Goal: Task Accomplishment & Management: Manage account settings

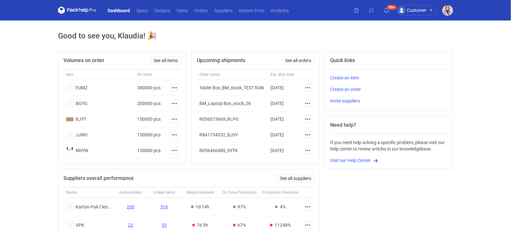
click at [205, 14] on nav "Dashboard Specs Designs Items Orders Suppliers Instant Price Analytics" at bounding box center [175, 10] width 234 height 21
click at [198, 10] on link "Orders" at bounding box center [201, 10] width 20 height 8
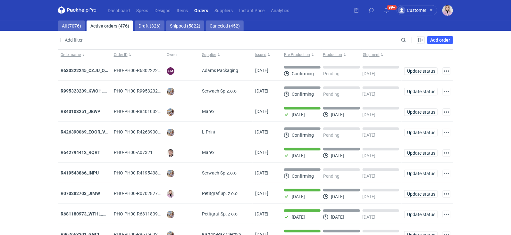
click at [56, 21] on main "All (7076) Active orders (476) Draft (326) Shipped (5822) Canceled (452) Add fi…" at bounding box center [255, 153] width 400 height 265
click at [69, 23] on link "All (7076)" at bounding box center [71, 26] width 27 height 10
click at [406, 35] on main "All (7076) Active orders (476) Draft (326) Shipped (5822) Canceled (452) Add fi…" at bounding box center [255, 153] width 400 height 265
click at [403, 37] on input "Search" at bounding box center [375, 40] width 63 height 8
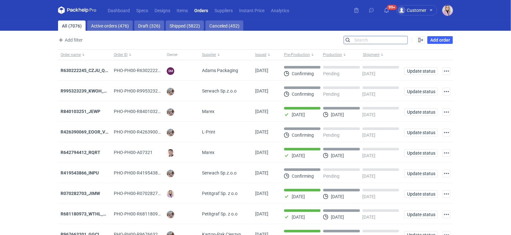
paste input "AYHO"
type input "AYHO"
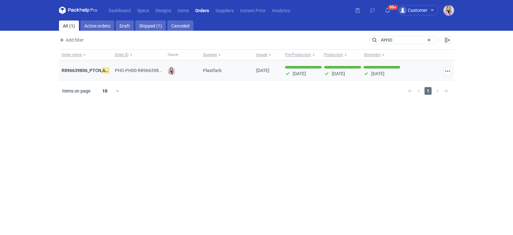
click at [83, 67] on div "R896639806_PTCN, AYHO" at bounding box center [86, 70] width 48 height 6
click at [83, 71] on strong "R896639806_PTCN, AYHO" at bounding box center [88, 70] width 53 height 7
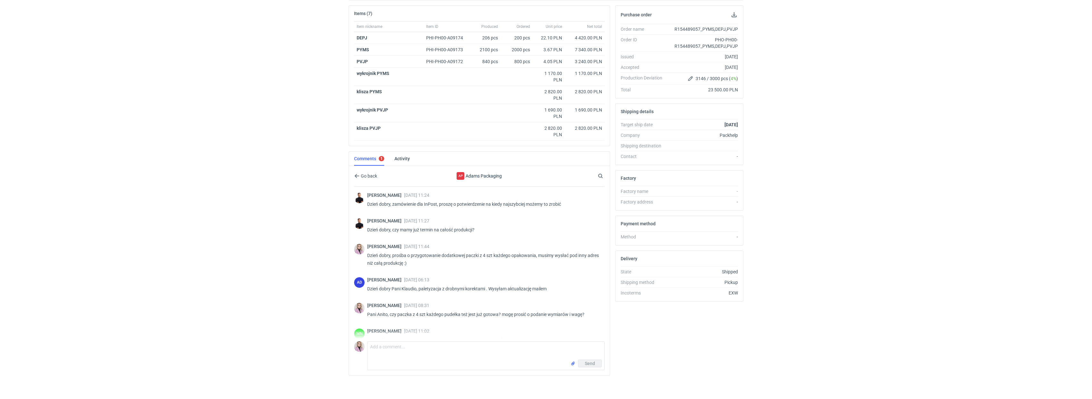
scroll to position [148, 0]
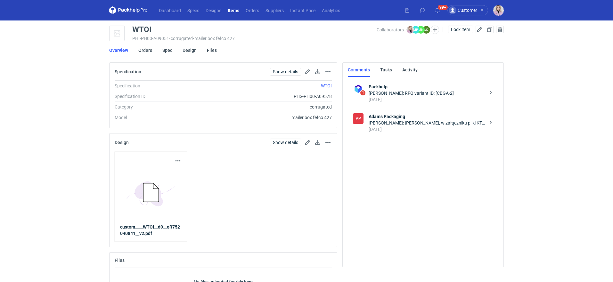
click at [399, 120] on div "Małgorzata Nowotna: Pani Klaudio, w załączniku pliki KT 732_15470_G_V1_ZEW KT 7…" at bounding box center [427, 123] width 117 height 6
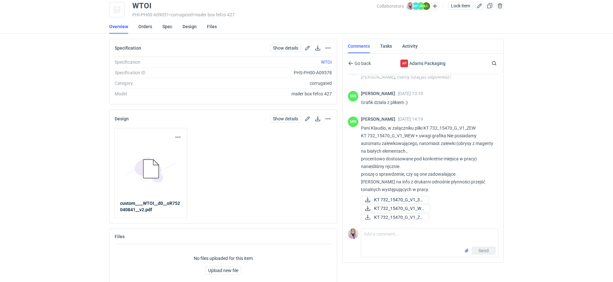
scroll to position [28, 0]
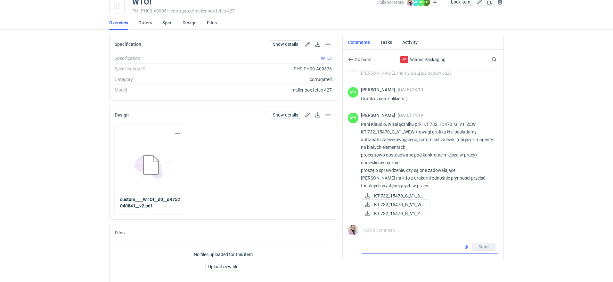
click at [370, 236] on textarea "Comment message" at bounding box center [429, 234] width 137 height 18
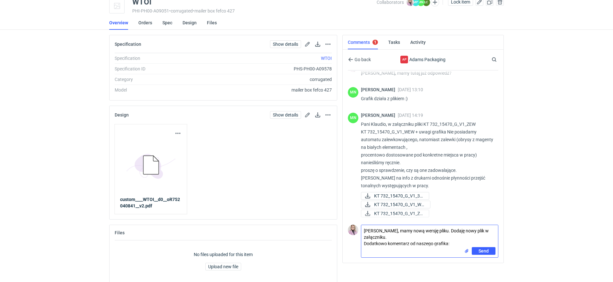
paste textarea "dodałem zalewki w pliku v3 niech vendor sprawdzi czy takie są poprawne, zrobiłe…"
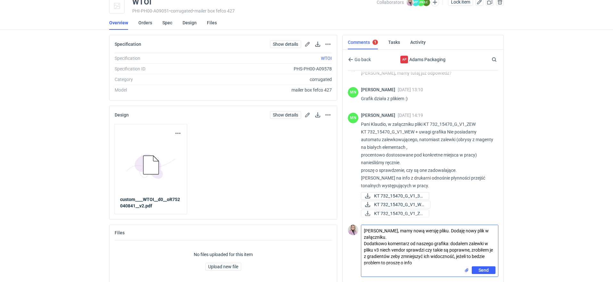
click at [450, 245] on textarea "Pani Małgorzato, mamy nową wersję pliku. Dodaję nowy plik w załączniku. Dodatko…" at bounding box center [429, 245] width 137 height 41
click at [423, 267] on div "Send" at bounding box center [429, 272] width 137 height 10
click at [416, 264] on textarea "Pani Małgorzato, mamy nową wersję pliku. Dodaję nowy plik w załączniku. Dodatko…" at bounding box center [429, 245] width 137 height 41
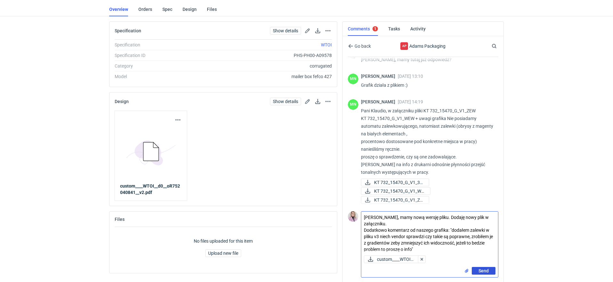
type textarea "Pani Małgorzato, mamy nową wersję pliku. Dodaję nowy plik w załączniku. Dodatko…"
click at [481, 271] on span "Send" at bounding box center [484, 271] width 10 height 4
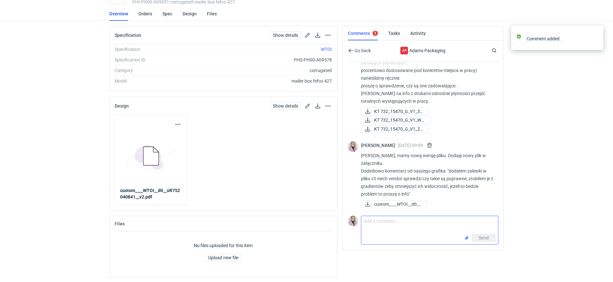
scroll to position [508, 0]
click at [308, 104] on link at bounding box center [308, 106] width 8 height 8
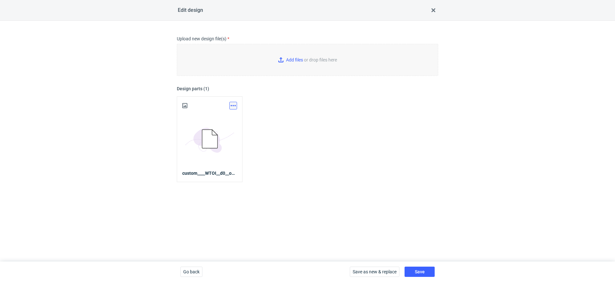
click at [232, 105] on button "button" at bounding box center [233, 106] width 8 height 8
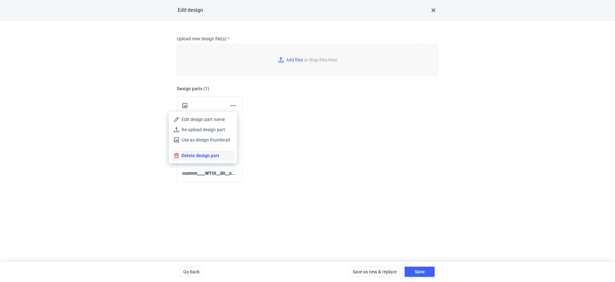
click at [207, 154] on button "Delete design part" at bounding box center [202, 156] width 63 height 10
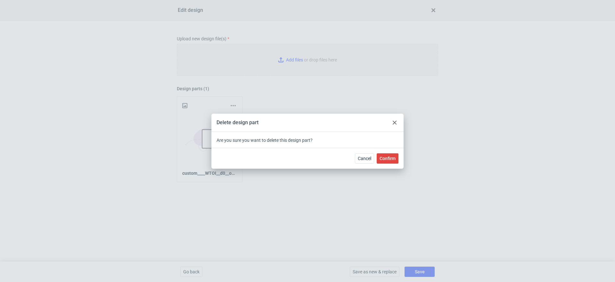
click at [384, 164] on div "Cancel Confirm" at bounding box center [307, 158] width 192 height 21
click at [390, 159] on span "Confirm" at bounding box center [388, 158] width 16 height 4
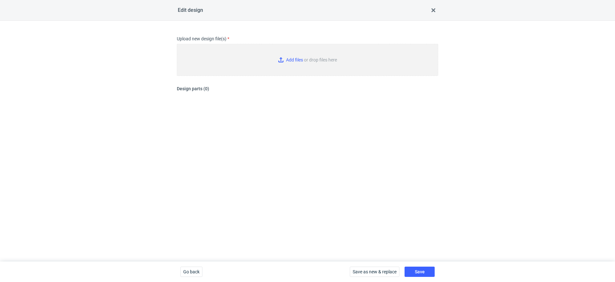
type input "C:\fakepath\custom____WTOI__d0__oR752040841__v3.pdf"
click at [423, 275] on button "Save" at bounding box center [420, 272] width 30 height 10
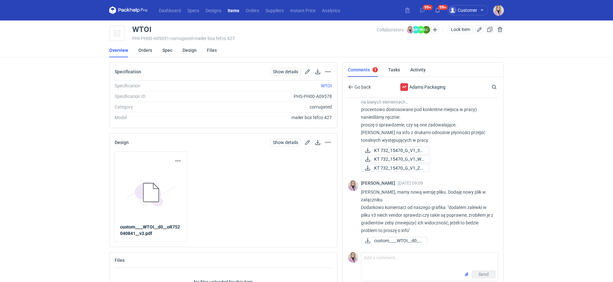
scroll to position [506, 0]
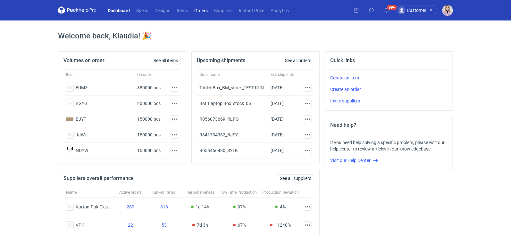
click at [203, 13] on link "Orders" at bounding box center [201, 10] width 20 height 8
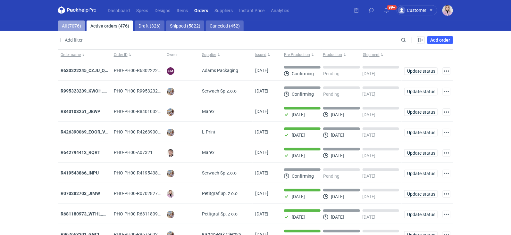
click at [67, 21] on link "All (7076)" at bounding box center [71, 26] width 27 height 10
click at [405, 41] on input "Search" at bounding box center [375, 40] width 63 height 8
click at [404, 41] on input "Search" at bounding box center [375, 40] width 63 height 8
paste input "IQIB"
type input "IQIB"
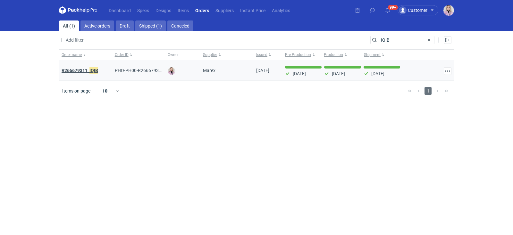
click at [81, 68] on strong "R266679311_ IQIB" at bounding box center [80, 70] width 37 height 7
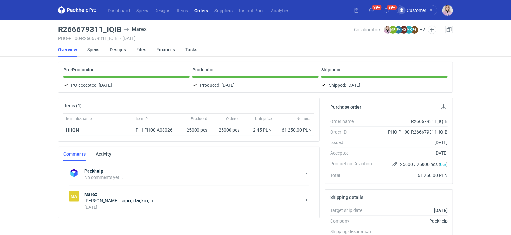
click at [201, 11] on link "Orders" at bounding box center [201, 10] width 20 height 8
click at [201, 11] on link "Orders" at bounding box center [202, 10] width 20 height 8
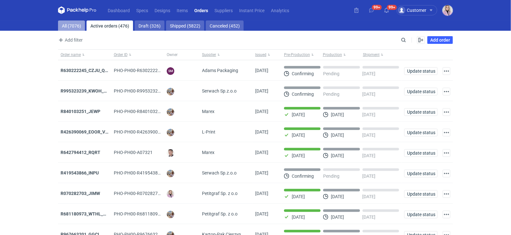
drag, startPoint x: 79, startPoint y: 29, endPoint x: 78, endPoint y: 25, distance: 4.4
click at [79, 29] on link "All (7076)" at bounding box center [71, 26] width 27 height 10
click at [402, 45] on div "Add filter Owner first name Owner last name Issued Supplier Search Enable all D…" at bounding box center [255, 42] width 395 height 13
click at [402, 40] on input "Search" at bounding box center [375, 40] width 63 height 8
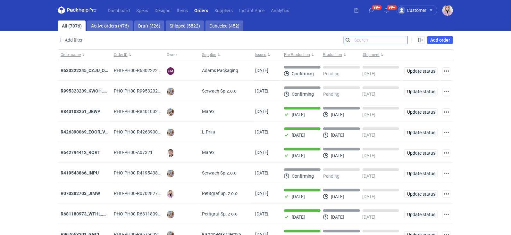
paste input "TRRA"
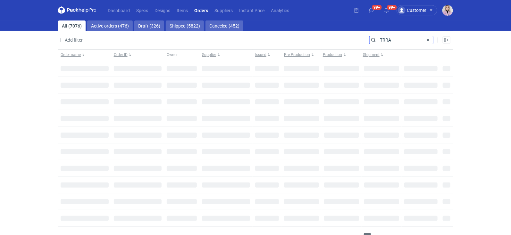
type input "TRRA"
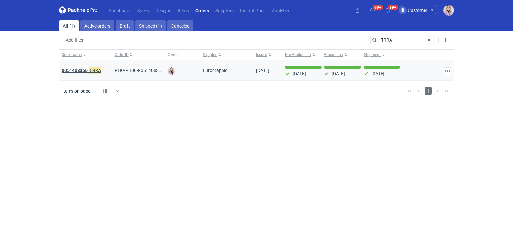
click at [89, 71] on em "TRRA" at bounding box center [95, 70] width 12 height 7
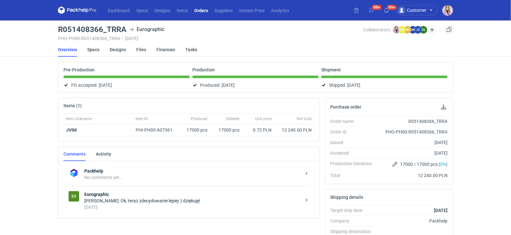
click at [47, 106] on div "Dashboard Specs Designs Items Orders Suppliers Instant Price Analytics 99+ 99+ …" at bounding box center [255, 117] width 511 height 235
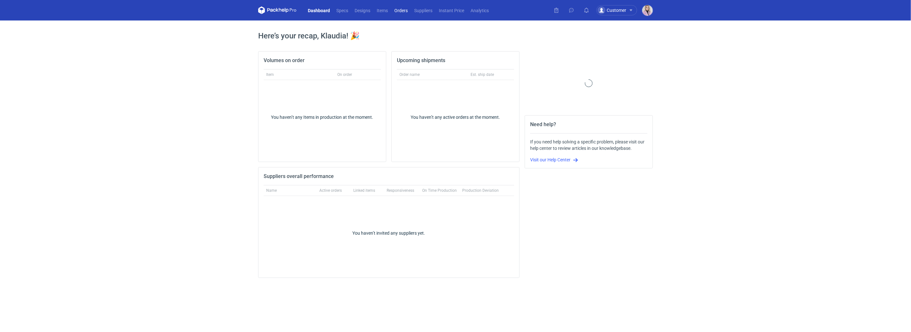
click at [402, 12] on link "Orders" at bounding box center [401, 10] width 20 height 8
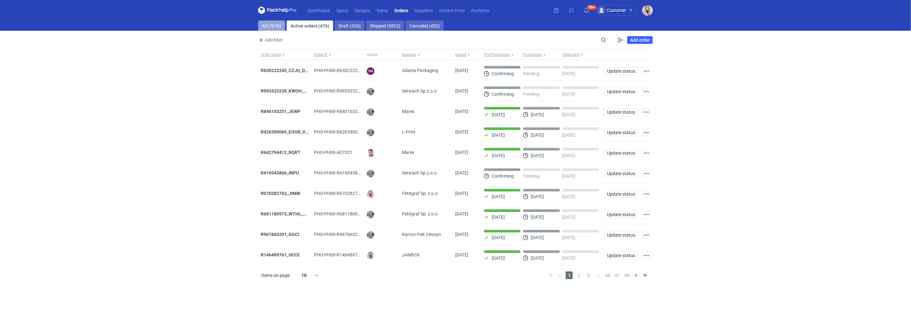
click at [261, 24] on link "All (7076)" at bounding box center [271, 26] width 27 height 10
click at [606, 39] on input "Search" at bounding box center [575, 40] width 63 height 8
paste input "IQIB"
type input "IQIB"
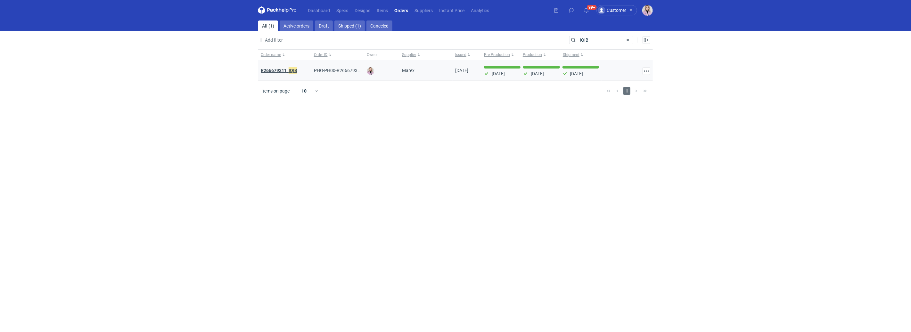
click at [282, 71] on strong "R266679311_ IQIB" at bounding box center [279, 70] width 37 height 7
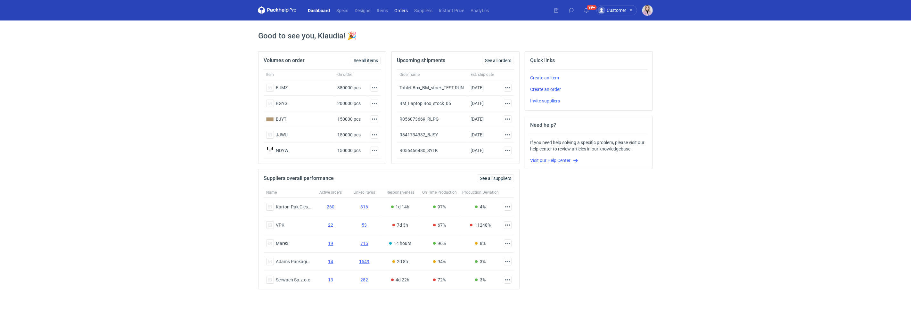
click at [398, 8] on link "Orders" at bounding box center [401, 10] width 20 height 8
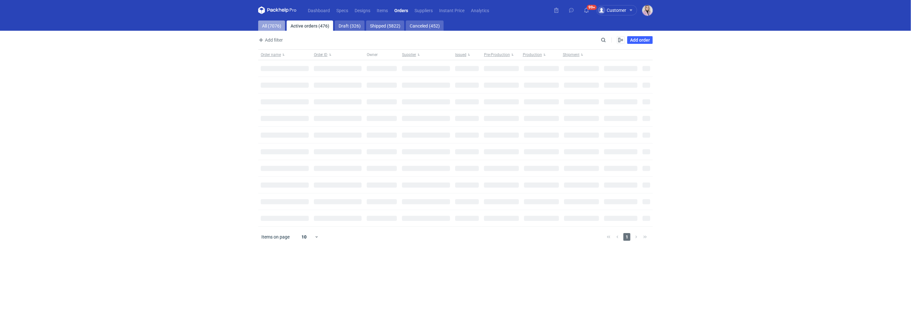
click at [271, 22] on link "All (7076)" at bounding box center [271, 26] width 27 height 10
click at [611, 45] on div "Add filter Owner first name Owner last name Issued Supplier Search Enable all D…" at bounding box center [455, 42] width 395 height 13
click at [605, 44] on input "Search" at bounding box center [575, 40] width 63 height 8
click at [601, 39] on input "Search" at bounding box center [575, 40] width 63 height 8
paste input "AVUV"
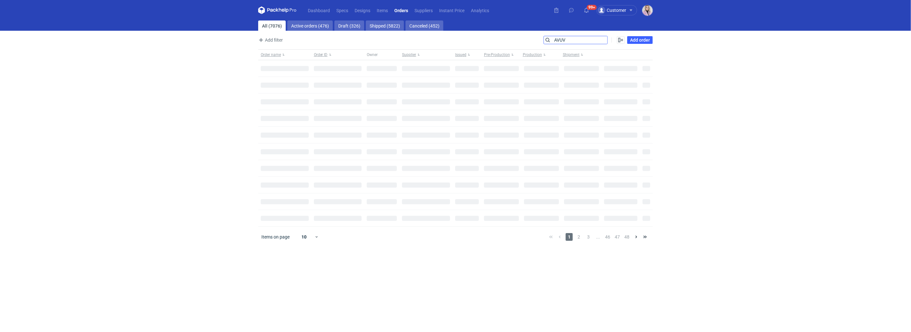
type input "AVUV"
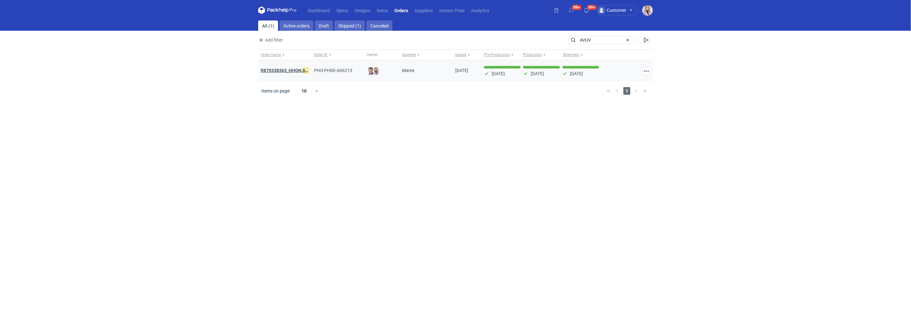
click at [292, 71] on strong "R870338363_HHQN, AVUV" at bounding box center [287, 70] width 53 height 7
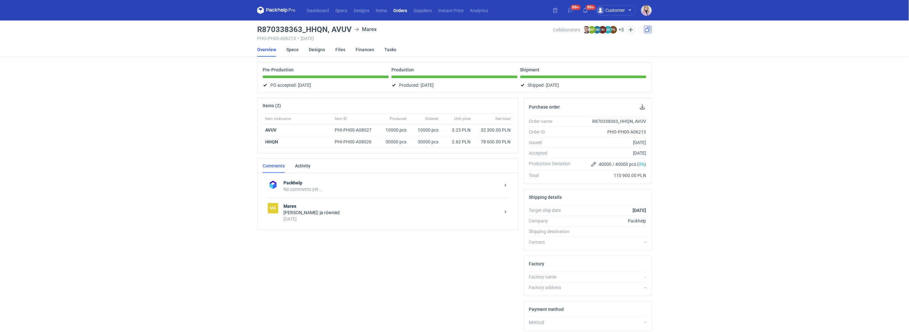
click at [651, 29] on link at bounding box center [648, 30] width 8 height 8
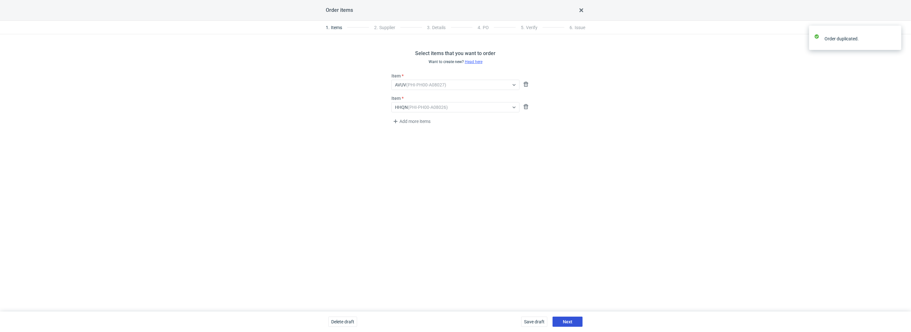
click at [569, 324] on span "Next" at bounding box center [568, 322] width 10 height 4
click at [562, 320] on button "Next" at bounding box center [568, 322] width 30 height 10
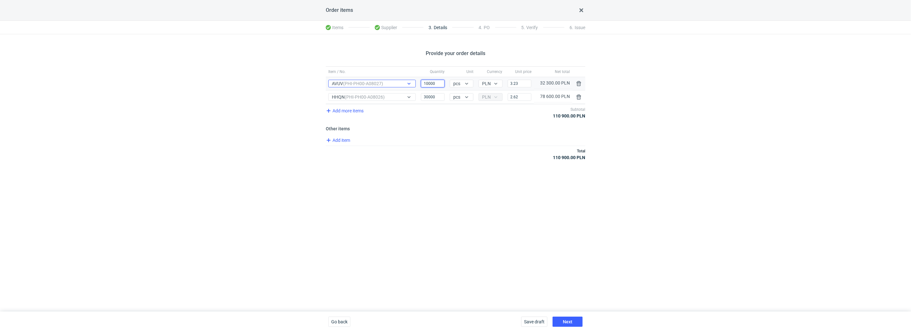
drag, startPoint x: 429, startPoint y: 86, endPoint x: 415, endPoint y: 85, distance: 13.8
click at [415, 85] on div "Item / No. AVUV (PHI-PH00-A08027) Quantity 10000 Unit pcs Currency PLN Price 3.…" at bounding box center [455, 83] width 259 height 13
type input "5000"
click at [519, 86] on input "3.23" at bounding box center [520, 84] width 24 height 8
type input "3.35"
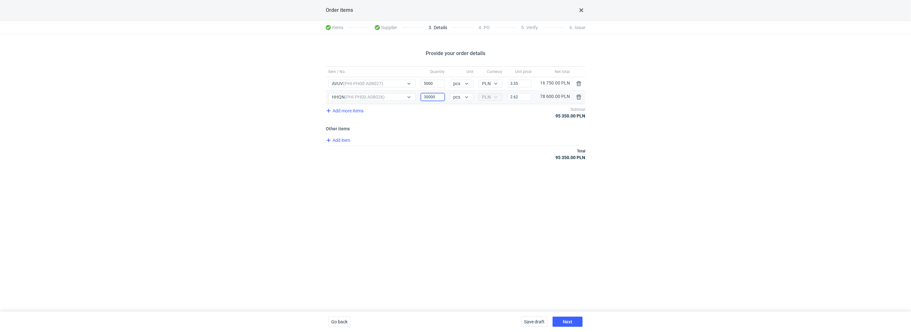
click at [424, 96] on input "30000" at bounding box center [433, 97] width 24 height 8
type input "20000"
click at [518, 97] on input "2.62" at bounding box center [520, 97] width 24 height 8
type input "2.49"
click at [498, 145] on div "Add item" at bounding box center [455, 140] width 261 height 9
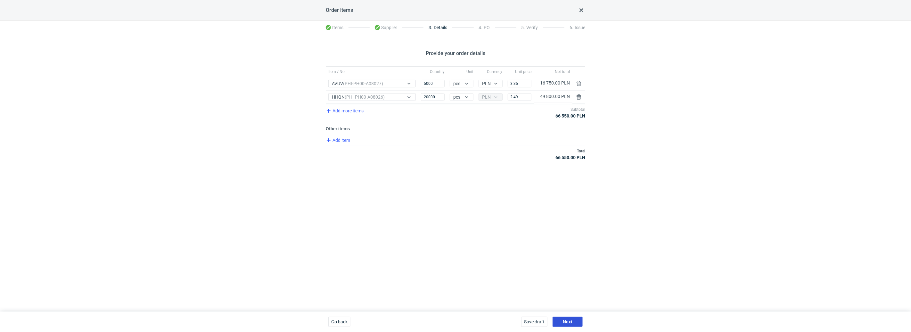
click at [572, 324] on span "Next" at bounding box center [568, 322] width 10 height 4
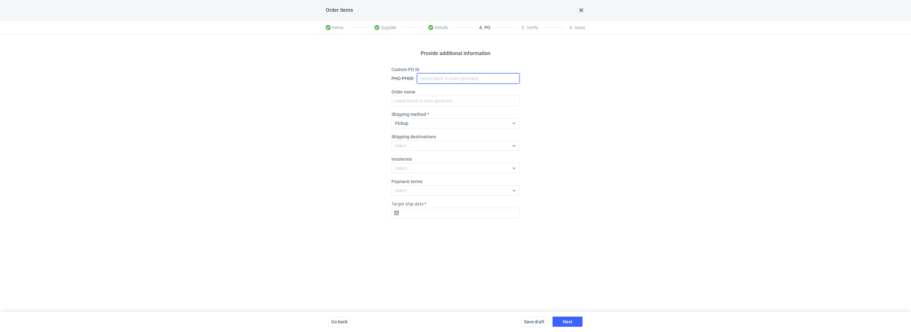
click at [442, 81] on input "Custom PO ID" at bounding box center [468, 78] width 103 height 10
paste input "R014212856_SIBR, FIIT"
type input "R014212856_SIBR, FIIT"
click at [414, 102] on input "Order name" at bounding box center [455, 101] width 128 height 10
paste input "R014212856_SIBR, FIIT"
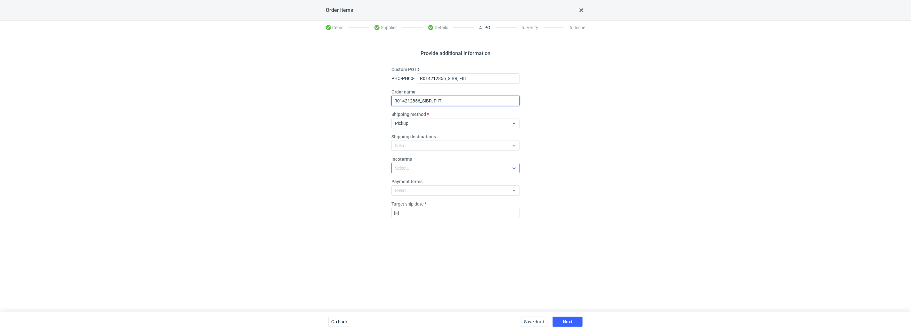
type input "R014212856_SIBR, FIIT"
click at [402, 168] on div "Select..." at bounding box center [403, 168] width 16 height 6
click at [412, 64] on div "EXW" at bounding box center [455, 68] width 123 height 9
click at [418, 211] on input "Target ship date" at bounding box center [455, 213] width 128 height 10
click at [473, 191] on span "31" at bounding box center [475, 190] width 5 height 6
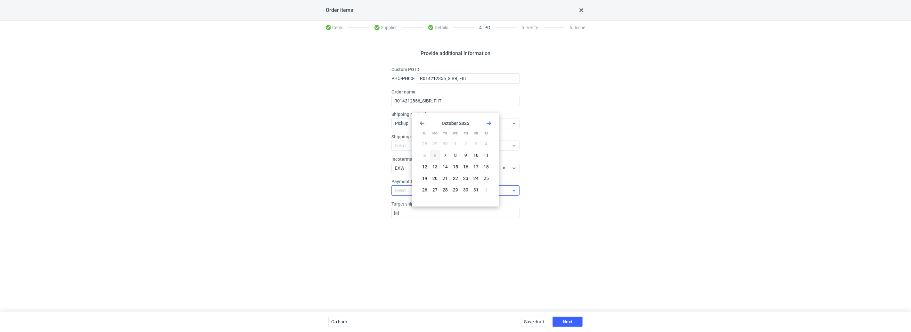
type input "2025-10-31"
click at [568, 318] on button "Next" at bounding box center [568, 322] width 30 height 10
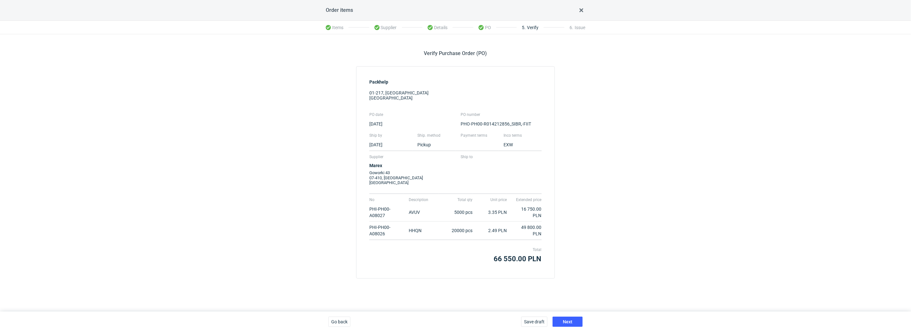
click at [572, 331] on div "Save draft Next" at bounding box center [552, 322] width 67 height 21
click at [572, 326] on button "Next" at bounding box center [568, 322] width 30 height 10
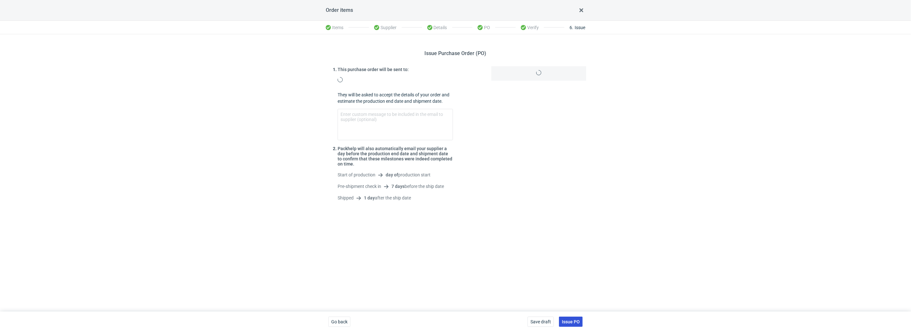
click at [576, 322] on span "Issue PO" at bounding box center [571, 322] width 18 height 4
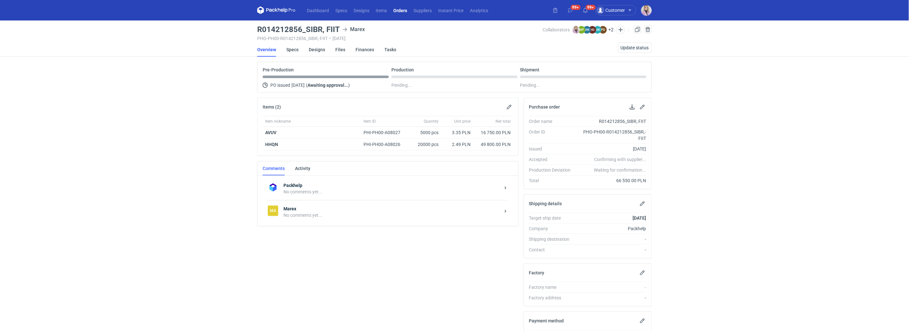
click at [330, 210] on strong "Marex" at bounding box center [392, 209] width 217 height 6
click at [304, 264] on textarea "Comment message" at bounding box center [394, 273] width 237 height 18
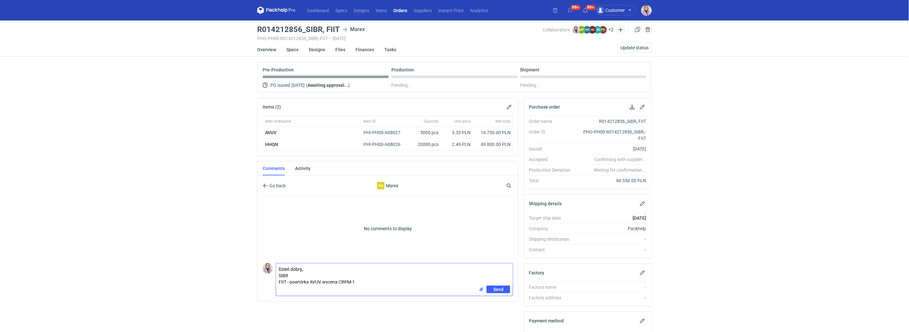
click at [296, 275] on textarea "Dzień dobry, SIBR FIIT - powtórka AVUV, wycena CBPM-1" at bounding box center [394, 275] width 237 height 22
click at [324, 274] on textarea "Dzień dobry, SIBR - powtórka HHQN, wycena BCPL-1 FIIT - powtórka AVUV, wycena C…" at bounding box center [394, 275] width 237 height 22
click at [360, 282] on textarea "Dzień dobry, SIBR - powtórka HHQN( ostatnio pod itemem IQIB), wycena BCPL-1 FII…" at bounding box center [394, 275] width 237 height 22
type textarea "Dzień dobry, SIBR - powtórka HHQN( ostatnio pod itemem IQIB), wycena BCPL-1 FII…"
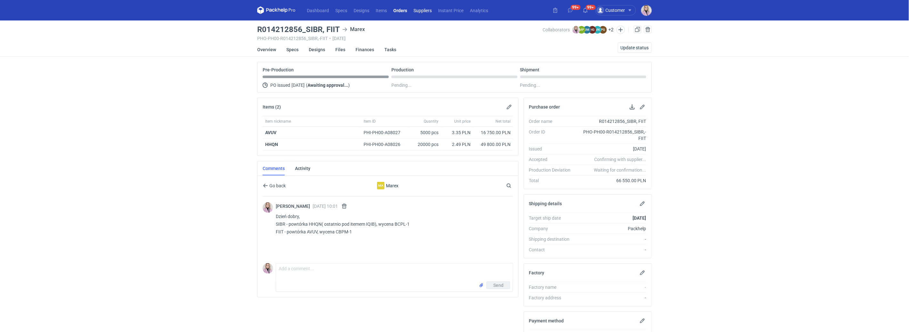
click at [417, 12] on link "Suppliers" at bounding box center [422, 10] width 25 height 8
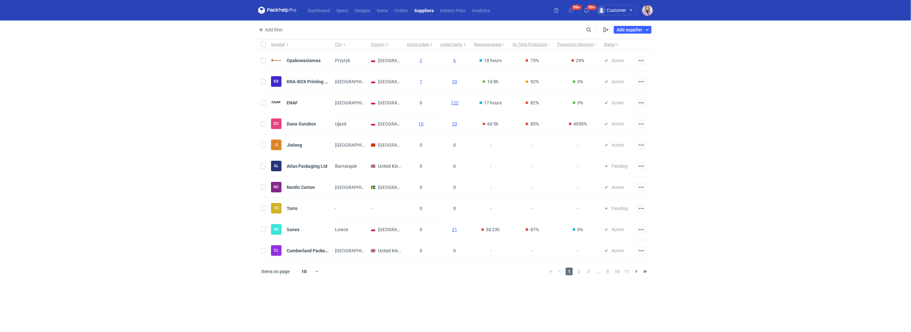
click at [594, 29] on div "Enable all Disable all Supplier City Country Active orders Linked items Respons…" at bounding box center [623, 30] width 60 height 8
click at [593, 29] on div "Search" at bounding box center [589, 30] width 8 height 8
click at [591, 29] on input "Search" at bounding box center [560, 30] width 63 height 8
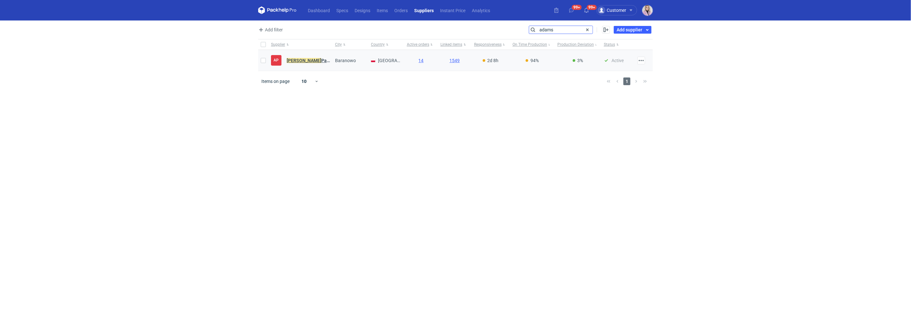
type input "adams"
click at [309, 63] on link "Adams Packaging" at bounding box center [306, 60] width 48 height 5
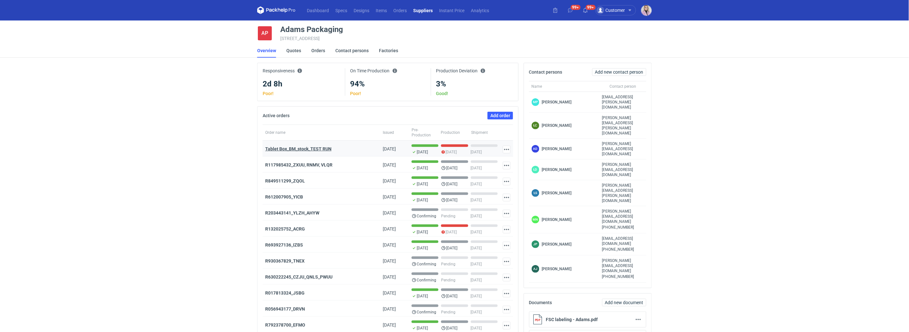
click at [277, 148] on strong "Tablet Box_BM_stock_TEST RUN" at bounding box center [298, 148] width 66 height 5
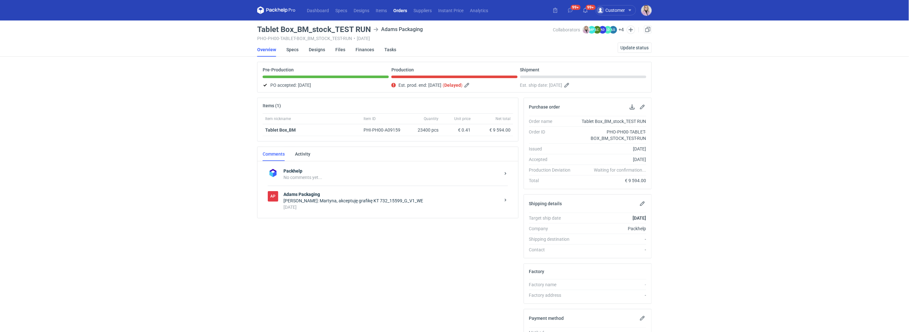
click at [278, 26] on h3 "Tablet Box_BM_stock_TEST RUN" at bounding box center [314, 30] width 114 height 8
click at [269, 30] on h3 "Tablet Box_BM_stock_TEST RUN" at bounding box center [314, 30] width 114 height 8
click at [268, 31] on h3 "Tablet Box_BM_stock_TEST RUN" at bounding box center [314, 30] width 114 height 8
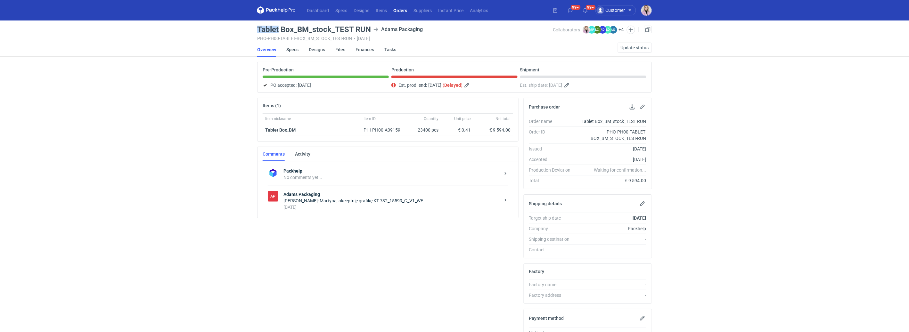
click at [268, 31] on h3 "Tablet Box_BM_stock_TEST RUN" at bounding box center [314, 30] width 114 height 8
copy h3 "Tablet Box_BM_stock_TEST RUN"
click at [649, 29] on link at bounding box center [648, 30] width 8 height 8
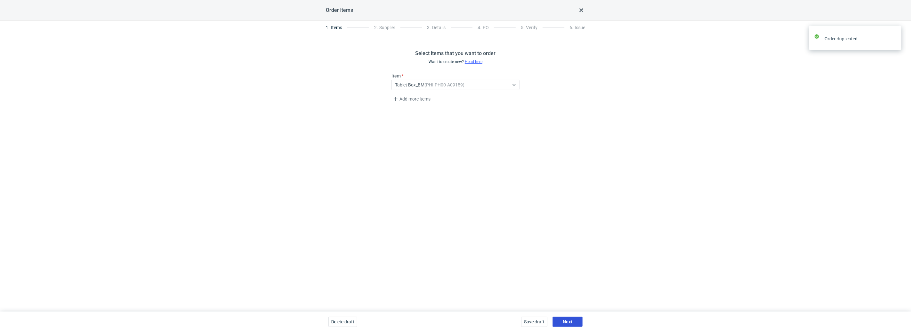
click at [567, 326] on button "Next" at bounding box center [568, 322] width 30 height 10
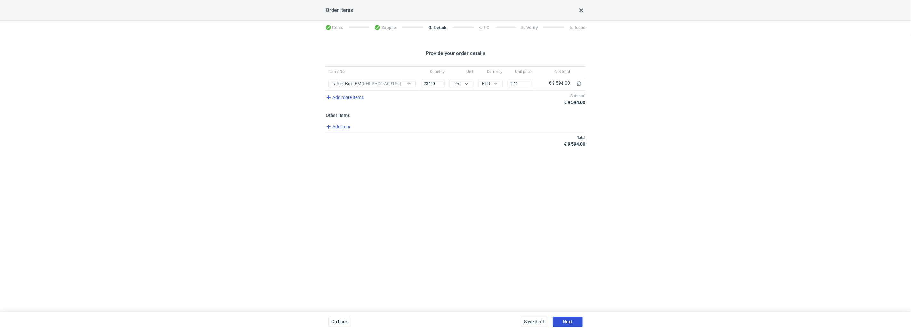
click at [571, 324] on span "Next" at bounding box center [568, 322] width 10 height 4
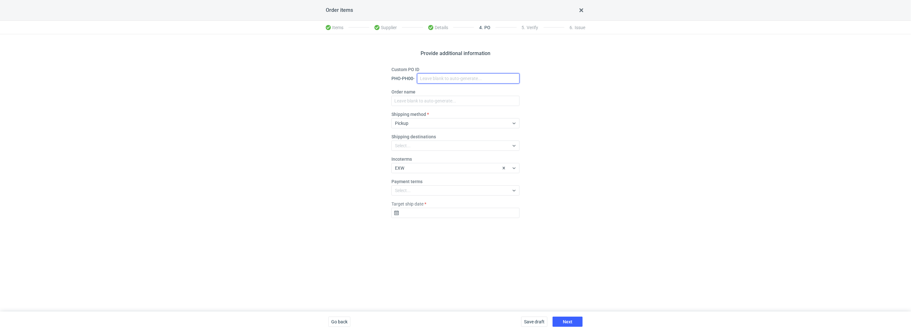
click at [440, 81] on input "Custom PO ID" at bounding box center [468, 78] width 103 height 10
paste input "Tablet Box_BM_stock_TEST RUN"
click at [430, 74] on input "Tablet Box_BM_stock_01" at bounding box center [468, 78] width 103 height 10
click at [430, 75] on input "Tablet Box_BM_stock_01" at bounding box center [468, 78] width 103 height 10
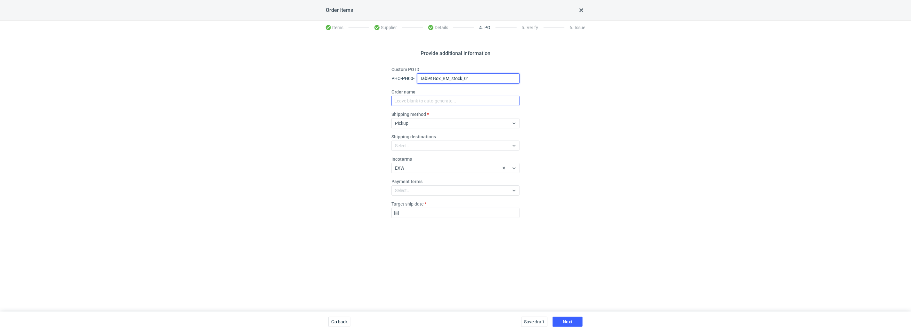
type input "Tablet Box_BM_stock_01"
click at [415, 99] on input "Order name" at bounding box center [455, 101] width 128 height 10
paste input "Tablet Box_BM_stock_01"
type input "Tablet Box_BM_stock_01"
click at [614, 172] on div "Provide additional information Custom PO ID PHO-PH00- Tablet Box_BM_stock_01 Or…" at bounding box center [455, 172] width 911 height 277
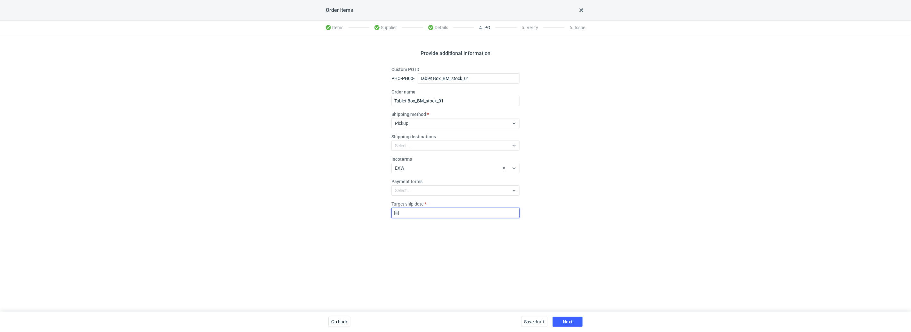
click at [415, 215] on input "Target ship date" at bounding box center [455, 213] width 128 height 10
click at [437, 176] on span "20" at bounding box center [434, 178] width 5 height 6
type input "2025-10-20"
click at [594, 238] on div "Provide additional information Custom PO ID PHO-PH00- Tablet Box_BM_stock_01 Or…" at bounding box center [455, 172] width 911 height 277
click at [562, 321] on button "Next" at bounding box center [568, 322] width 30 height 10
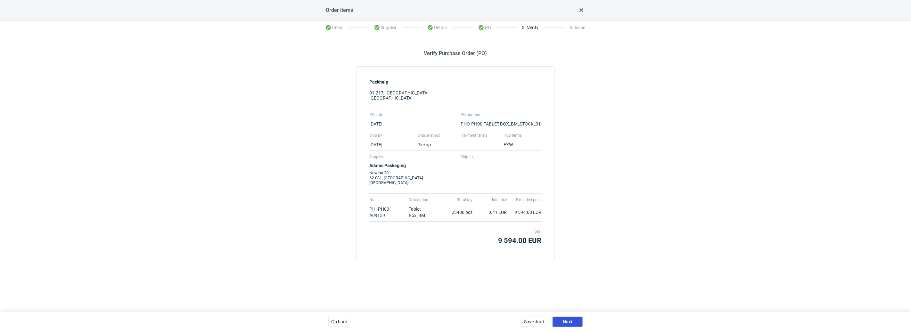
click at [573, 317] on button "Next" at bounding box center [568, 322] width 30 height 10
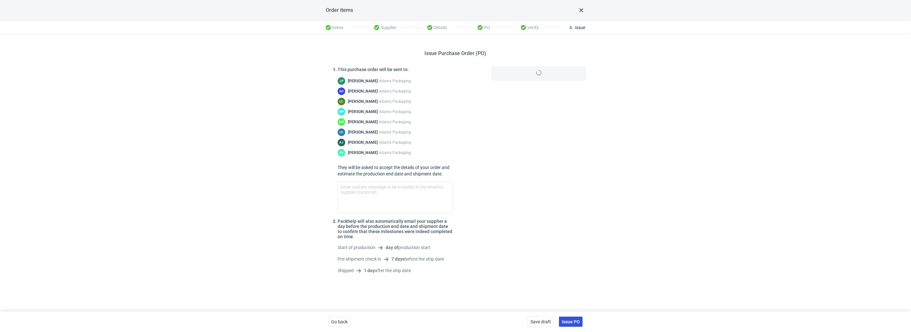
click at [576, 321] on span "Issue PO" at bounding box center [571, 322] width 18 height 4
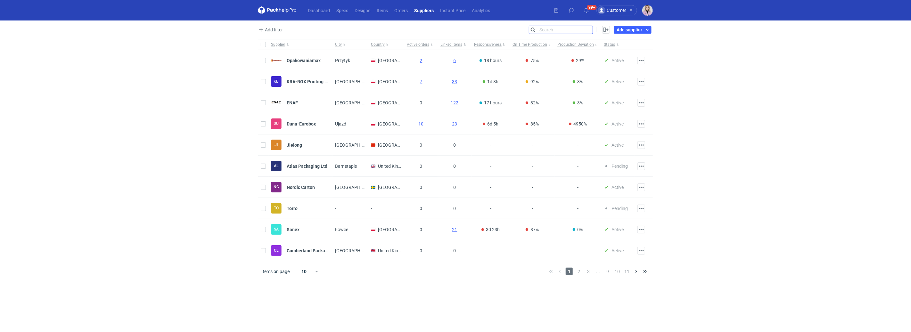
click at [590, 29] on input "Search" at bounding box center [560, 30] width 63 height 8
type input "tfp"
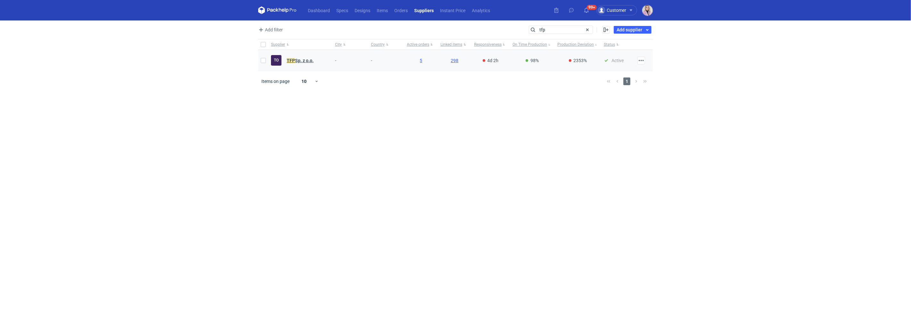
click at [293, 59] on em "TFP" at bounding box center [291, 60] width 8 height 7
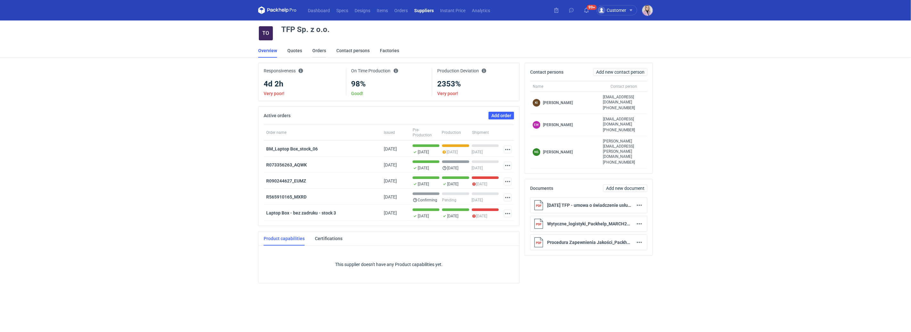
click at [318, 52] on link "Orders" at bounding box center [319, 51] width 14 height 14
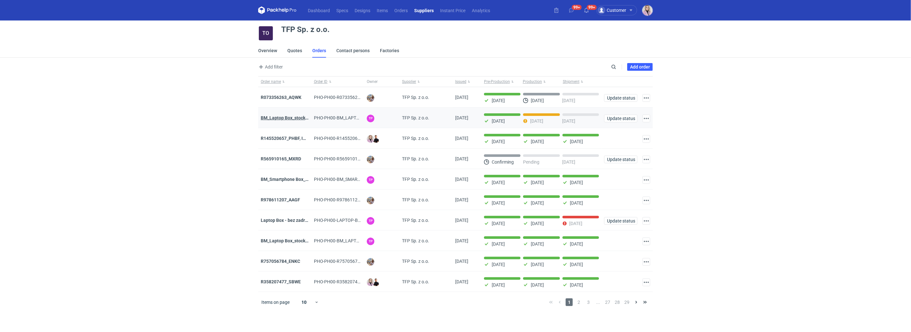
click at [295, 118] on strong "BM_Laptop Box_stock_06" at bounding box center [287, 117] width 52 height 5
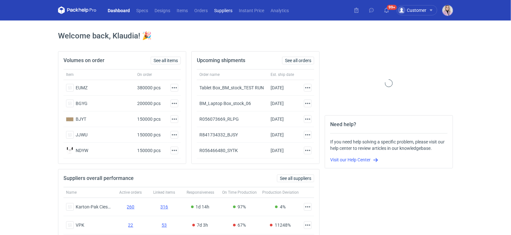
click at [220, 12] on link "Suppliers" at bounding box center [223, 10] width 25 height 8
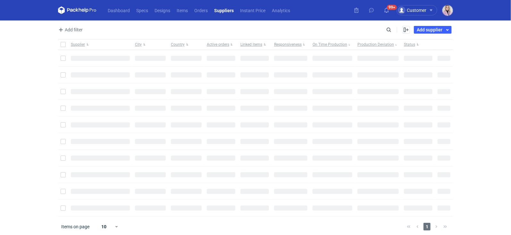
click at [205, 14] on nav "Dashboard Specs Designs Items Orders Suppliers Instant Price Analytics" at bounding box center [175, 10] width 235 height 21
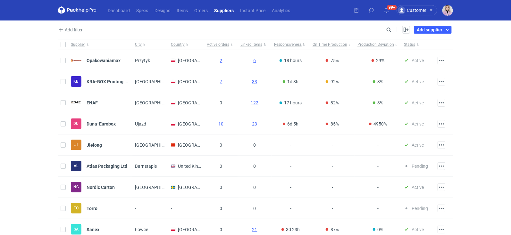
click at [203, 4] on nav "Dashboard Specs Designs Items Orders Suppliers Instant Price Analytics" at bounding box center [175, 10] width 235 height 21
click at [203, 11] on link "Orders" at bounding box center [201, 10] width 20 height 8
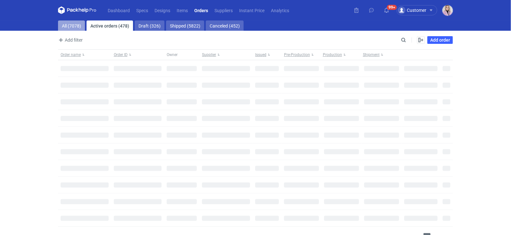
click at [68, 24] on link "All (7078)" at bounding box center [71, 26] width 27 height 10
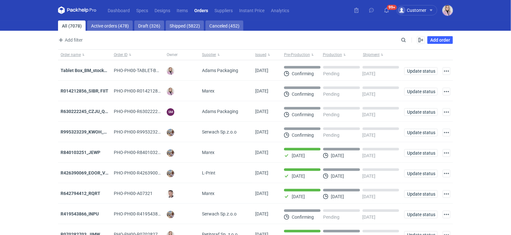
click at [408, 43] on div "Enable all Disable all Order name Order ID Owner Supplier Issued Milestone Free…" at bounding box center [429, 40] width 45 height 8
click at [406, 43] on input "Search" at bounding box center [375, 40] width 63 height 8
paste input "EJQP"
type input "EJQP"
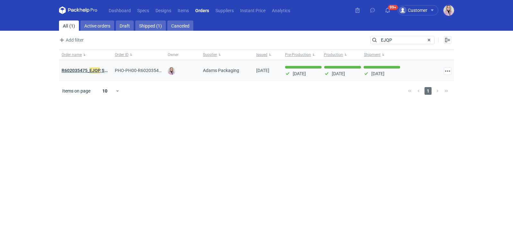
click at [84, 71] on strong "R602035475_ EJQP , SMEX" at bounding box center [88, 70] width 52 height 7
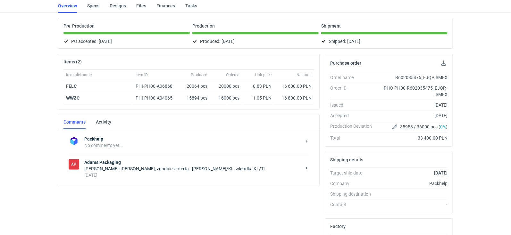
click at [141, 166] on div "[PERSON_NAME]: [PERSON_NAME], zgodnie z ofertą - [PERSON_NAME]/KL, wkładka KL/TL" at bounding box center [192, 169] width 217 height 6
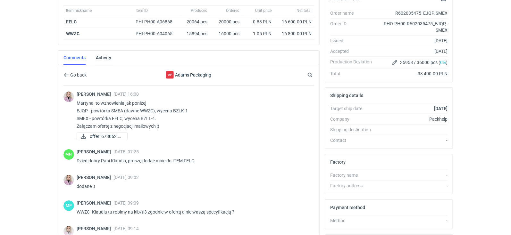
scroll to position [87, 0]
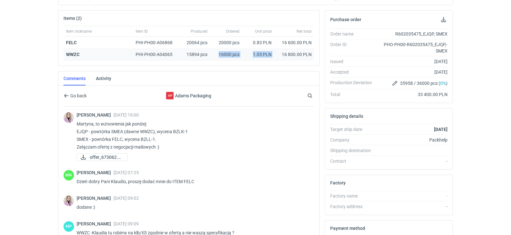
drag, startPoint x: 215, startPoint y: 52, endPoint x: 280, endPoint y: 54, distance: 65.1
click at [280, 54] on div "WWZC PHI-PH00-A04065 15894 pcs 16000 pcs 1.05 PLN 16 800.00 PLN" at bounding box center [188, 55] width 251 height 12
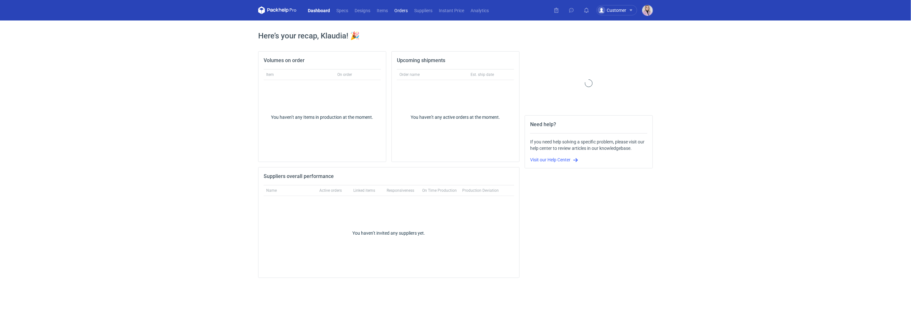
click at [399, 10] on link "Orders" at bounding box center [401, 10] width 20 height 8
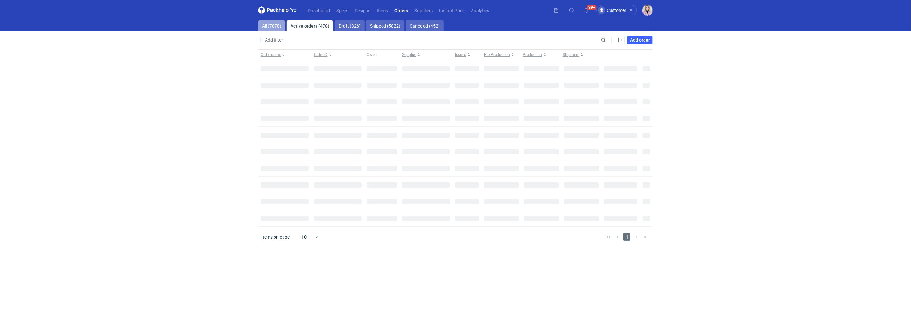
click at [268, 28] on link "All (7078)" at bounding box center [271, 26] width 27 height 10
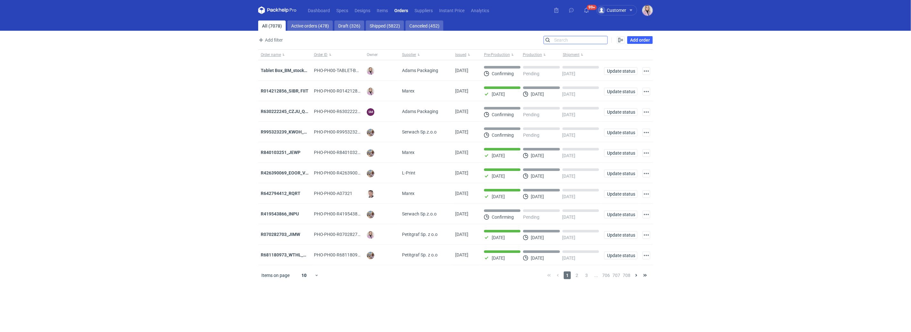
click at [606, 37] on input "Search" at bounding box center [575, 40] width 63 height 8
click at [605, 40] on input "Search" at bounding box center [575, 40] width 63 height 8
paste input "QGKK"
type input "QGKK"
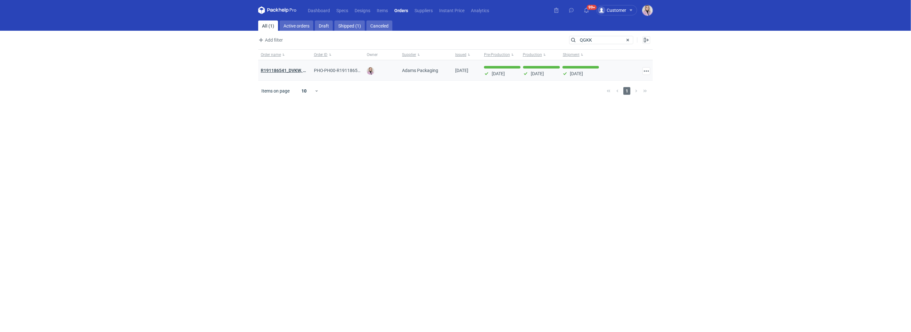
click at [292, 69] on strong "R191186541_DVKW, YVKS, KKXC, QGKK" at bounding box center [301, 70] width 80 height 7
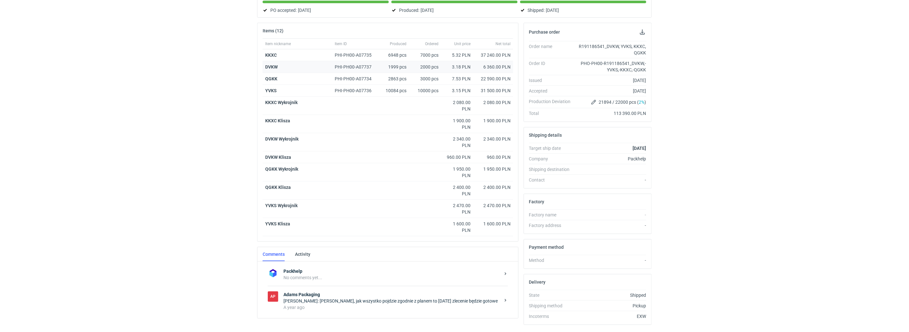
scroll to position [94, 0]
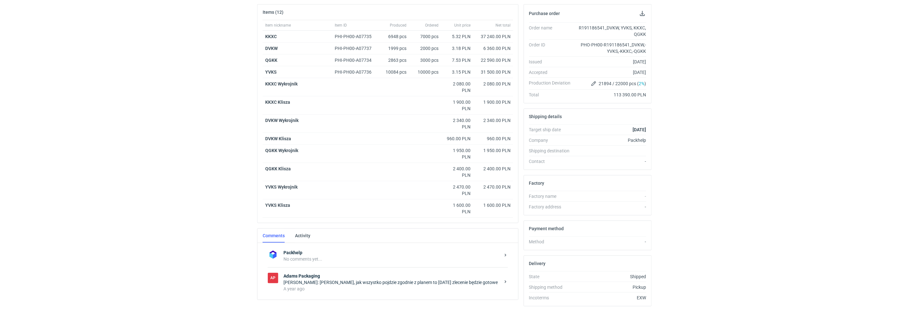
click at [360, 281] on div "Anita Dolczewska: Pani Klaudio, jak wszystko pojdzie zgodnie z planem to jutro …" at bounding box center [392, 282] width 217 height 6
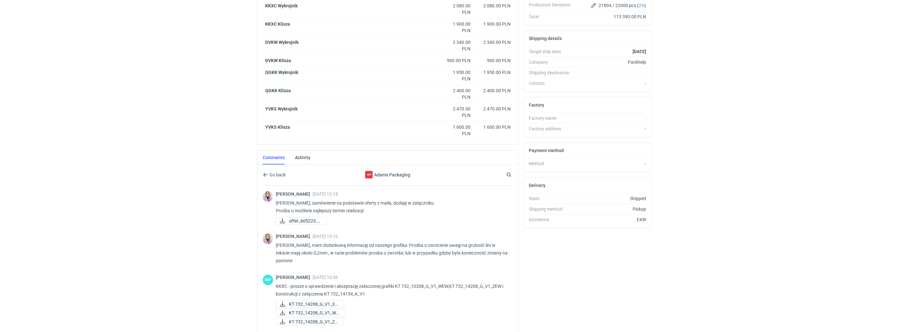
scroll to position [171, 0]
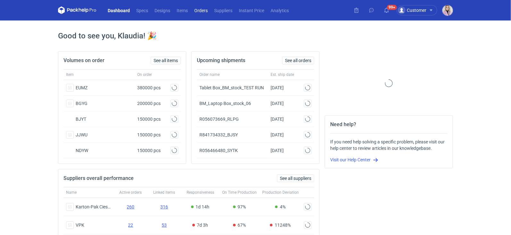
click at [194, 9] on link "Orders" at bounding box center [201, 10] width 20 height 8
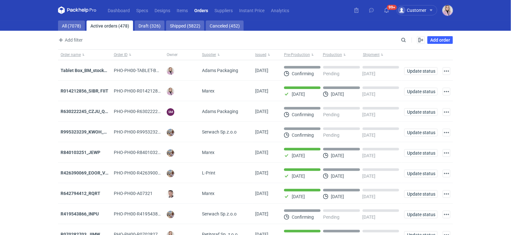
click at [79, 32] on main "All (7078) Active orders (478) Draft (326) Shipped (5822) Canceled (452) Add fi…" at bounding box center [255, 153] width 400 height 265
click at [79, 26] on link "All (7078)" at bounding box center [71, 26] width 27 height 10
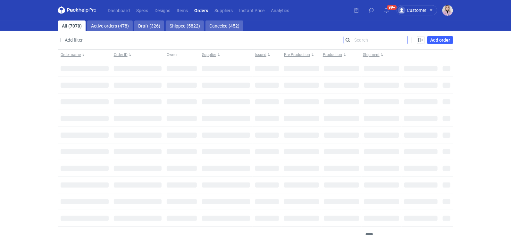
click at [406, 36] on input "Search" at bounding box center [375, 40] width 63 height 8
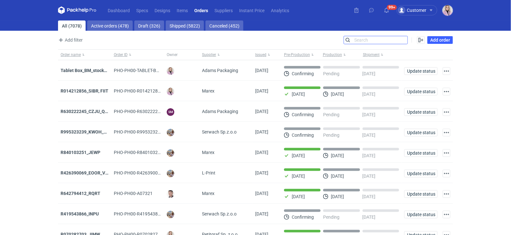
click at [406, 36] on input "Search" at bounding box center [375, 40] width 63 height 8
paste input "LRCO"
type input "LRCO"
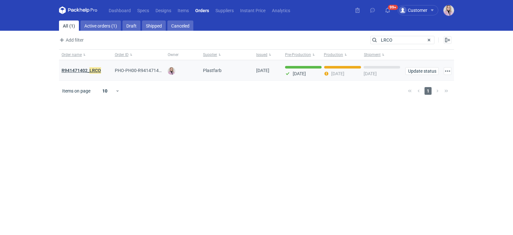
click at [77, 71] on strong "R941471402_ LRCO" at bounding box center [81, 70] width 39 height 7
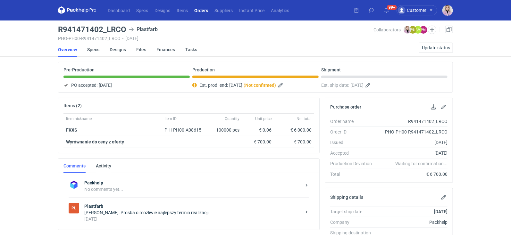
click at [140, 216] on div "[DATE]" at bounding box center [192, 219] width 217 height 6
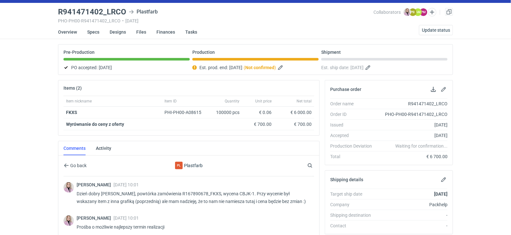
scroll to position [84, 0]
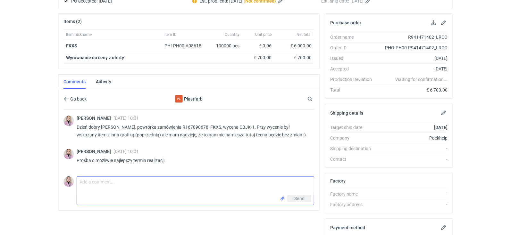
click at [111, 186] on textarea "Comment message" at bounding box center [195, 186] width 237 height 18
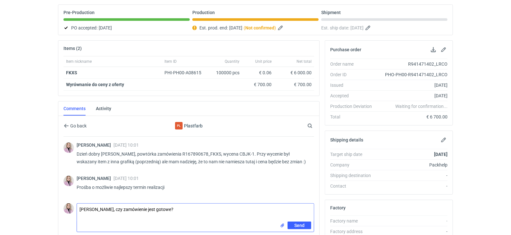
scroll to position [57, 0]
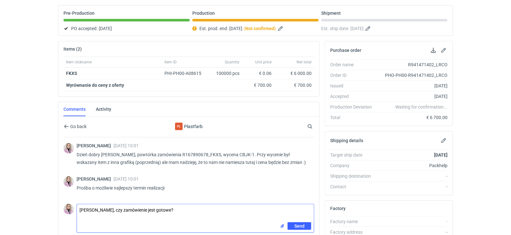
type textarea "[PERSON_NAME], czy zamówienie jest gotowe?"
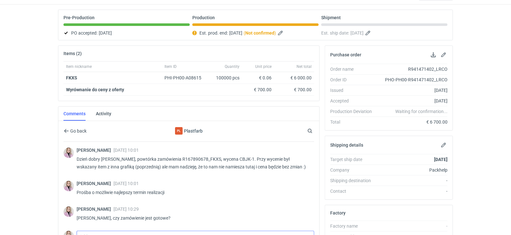
scroll to position [0, 0]
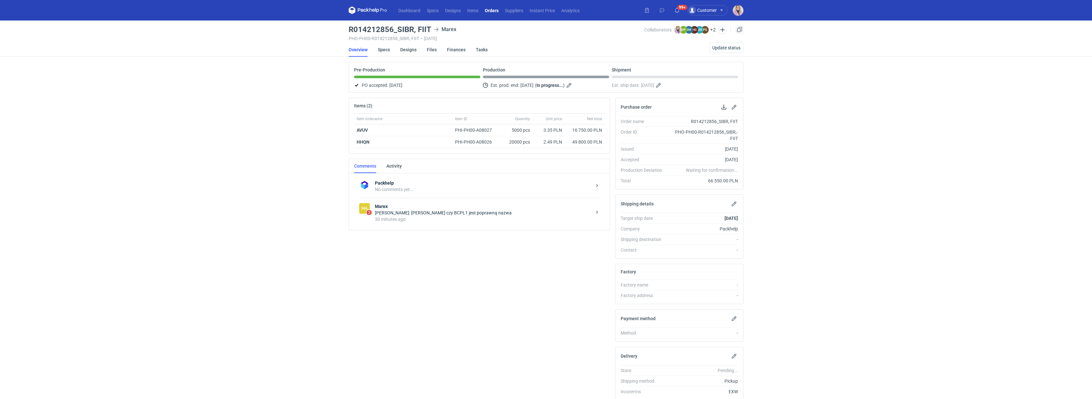
click at [448, 215] on div "[PERSON_NAME]: [PERSON_NAME] czy BCPL1 jest poprawną nazwa" at bounding box center [483, 213] width 217 height 6
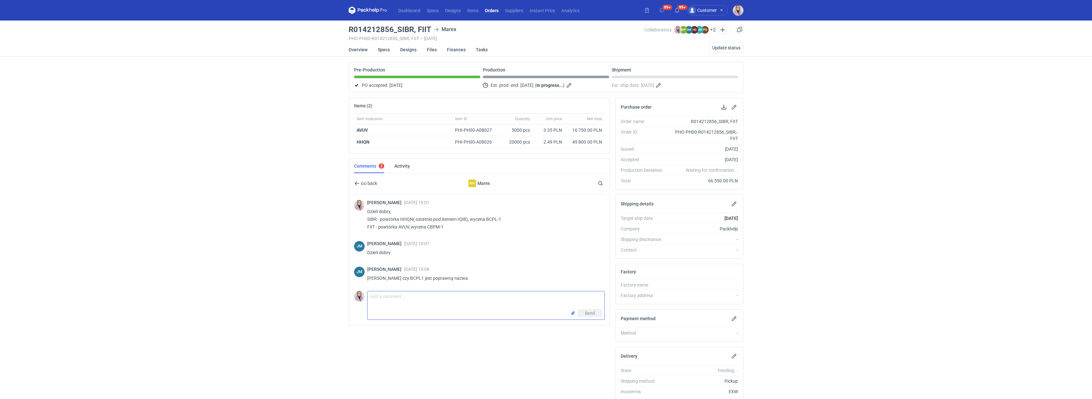
click at [407, 298] on textarea "Comment message" at bounding box center [485, 300] width 237 height 18
paste textarea "CBPL-1"
click at [370, 305] on textarea "Pani Asiu, literówka przepraszam. Właściwa oferta to CBPL-1" at bounding box center [485, 300] width 237 height 18
click at [510, 300] on textarea "Pani Asiu, literówka przepraszam. Właściwa oferta to CBPL-1" at bounding box center [485, 300] width 237 height 18
type textarea "Pani Asiu, literówka przepraszam. Właściwa oferta to CBPL-1"
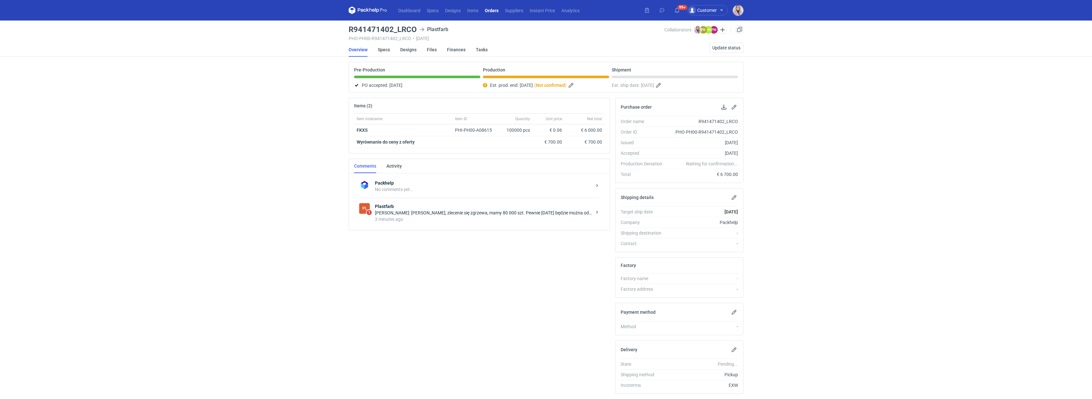
click at [444, 213] on div "[PERSON_NAME]: [PERSON_NAME], zlecenie się zgrzewa, mamy 80 000 szt. Pewnie [DA…" at bounding box center [483, 213] width 217 height 6
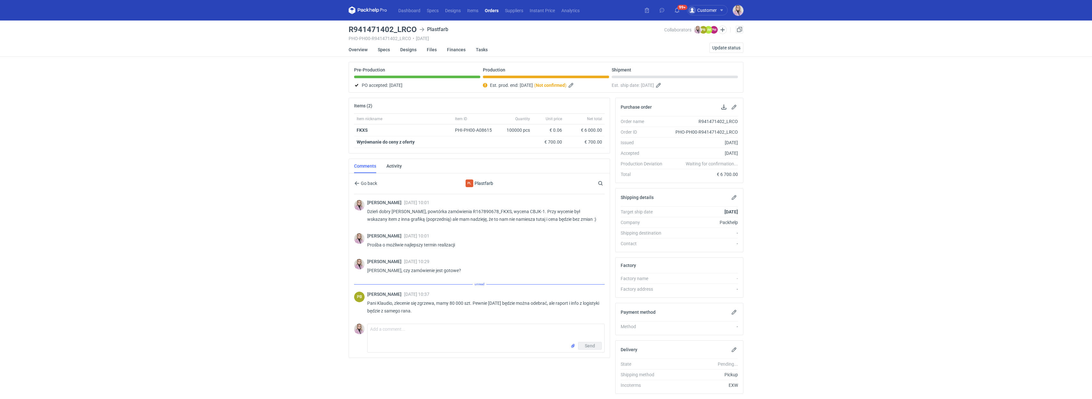
scroll to position [13, 0]
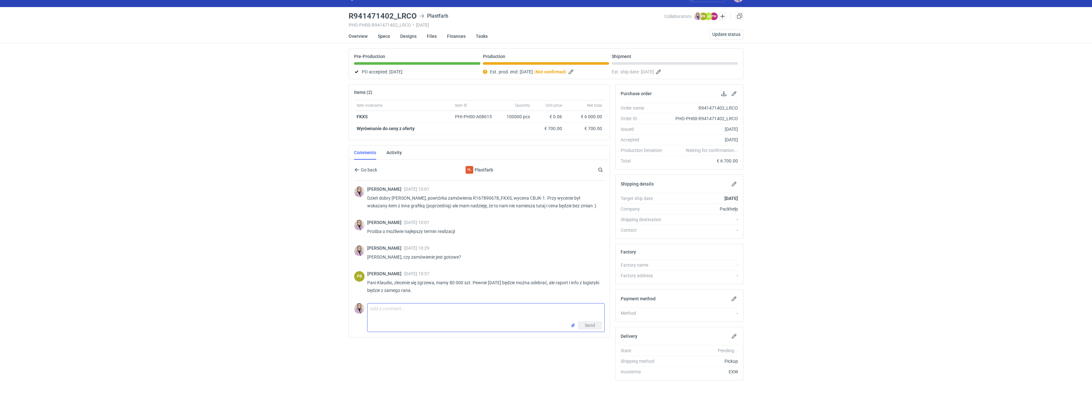
click at [406, 312] on textarea "Comment message" at bounding box center [485, 312] width 237 height 18
type textarea "ok to czekam do jutra na raport i dopiero będziemy organizować transport"
